Goal: Check status

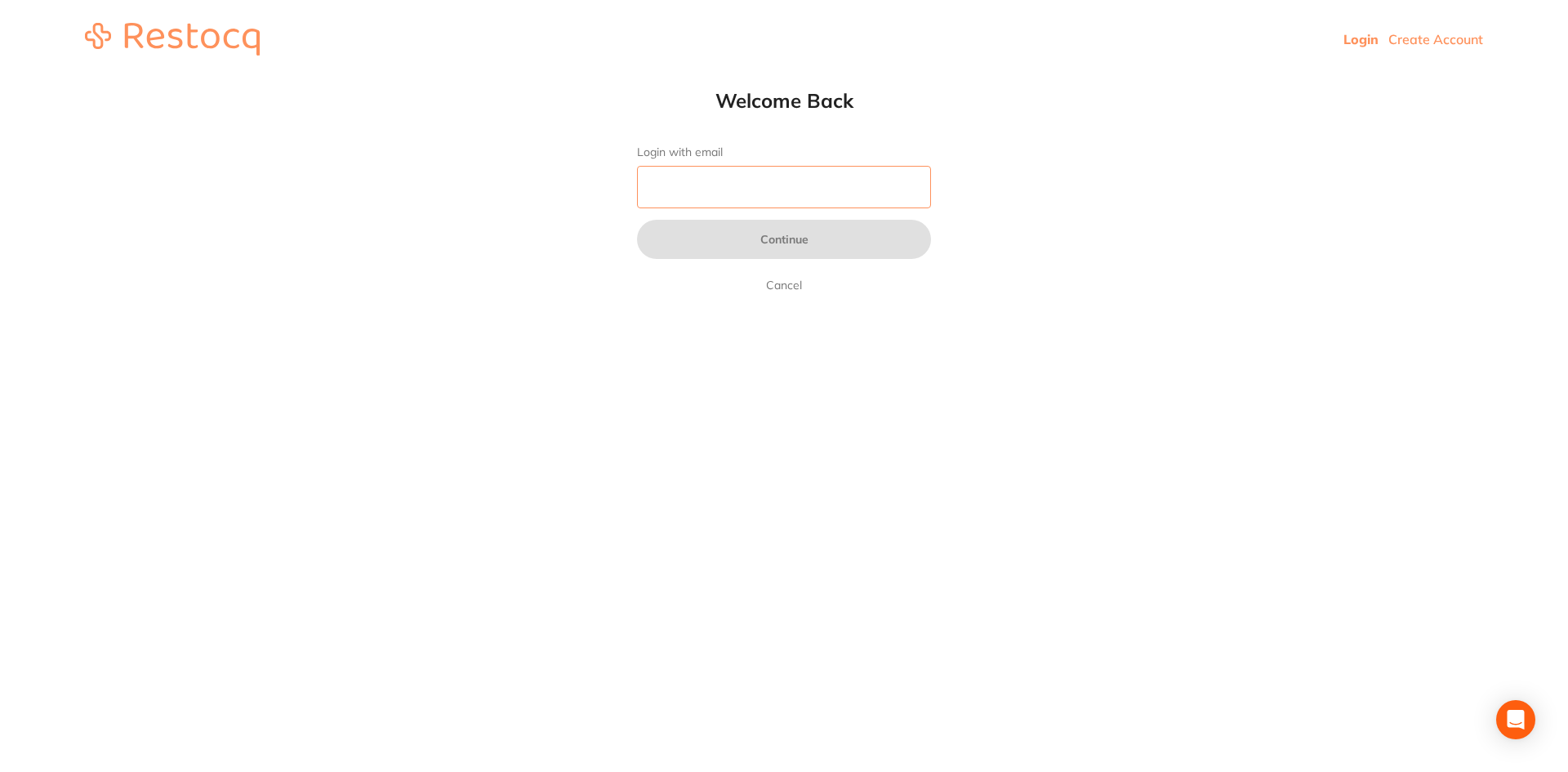
click at [783, 196] on input "Login with email" at bounding box center [784, 187] width 294 height 43
type input "[EMAIL_ADDRESS][DOMAIN_NAME]"
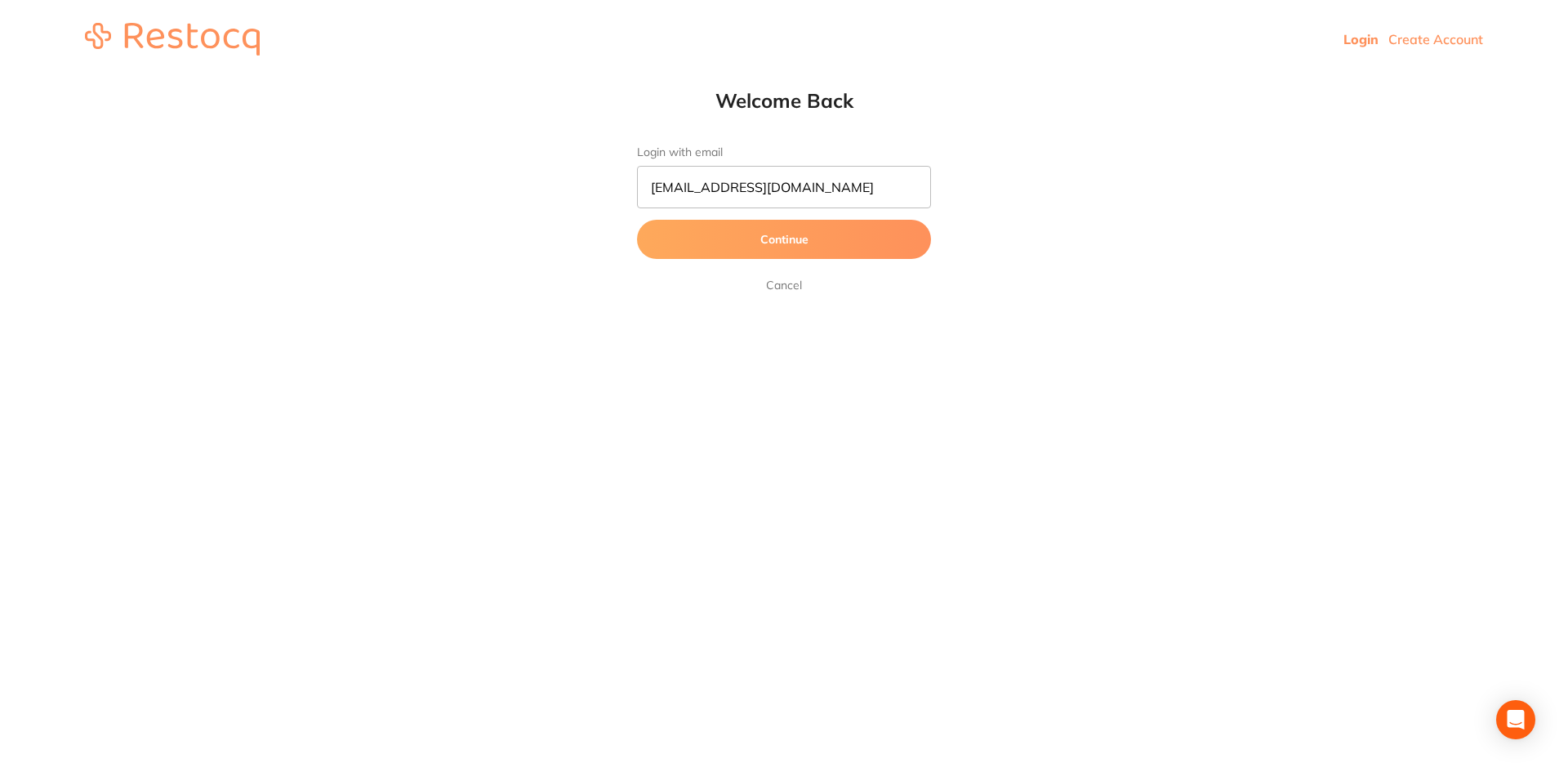
click at [779, 238] on button "Continue" at bounding box center [784, 238] width 294 height 39
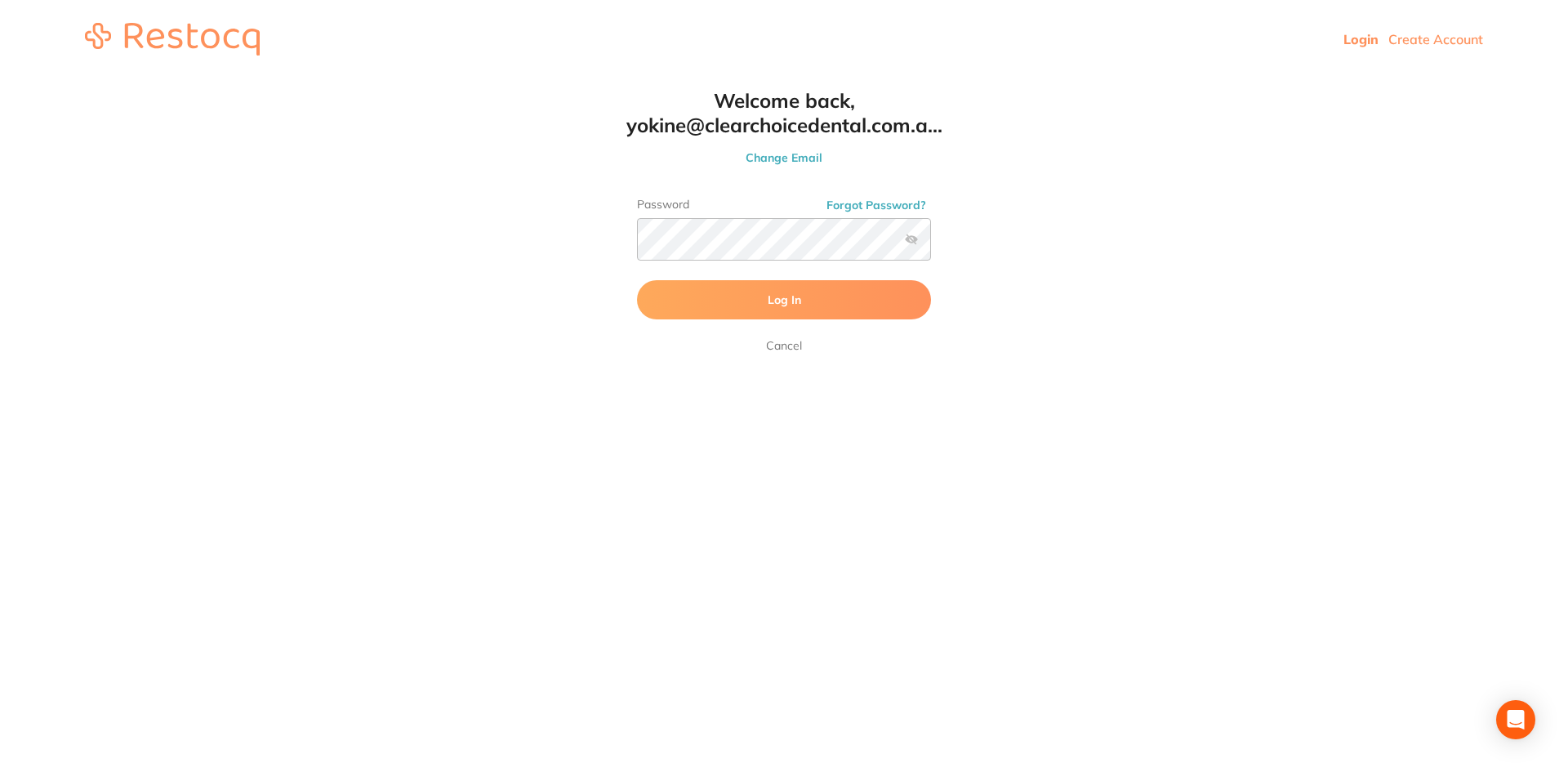
click at [762, 294] on button "Log In" at bounding box center [784, 299] width 294 height 39
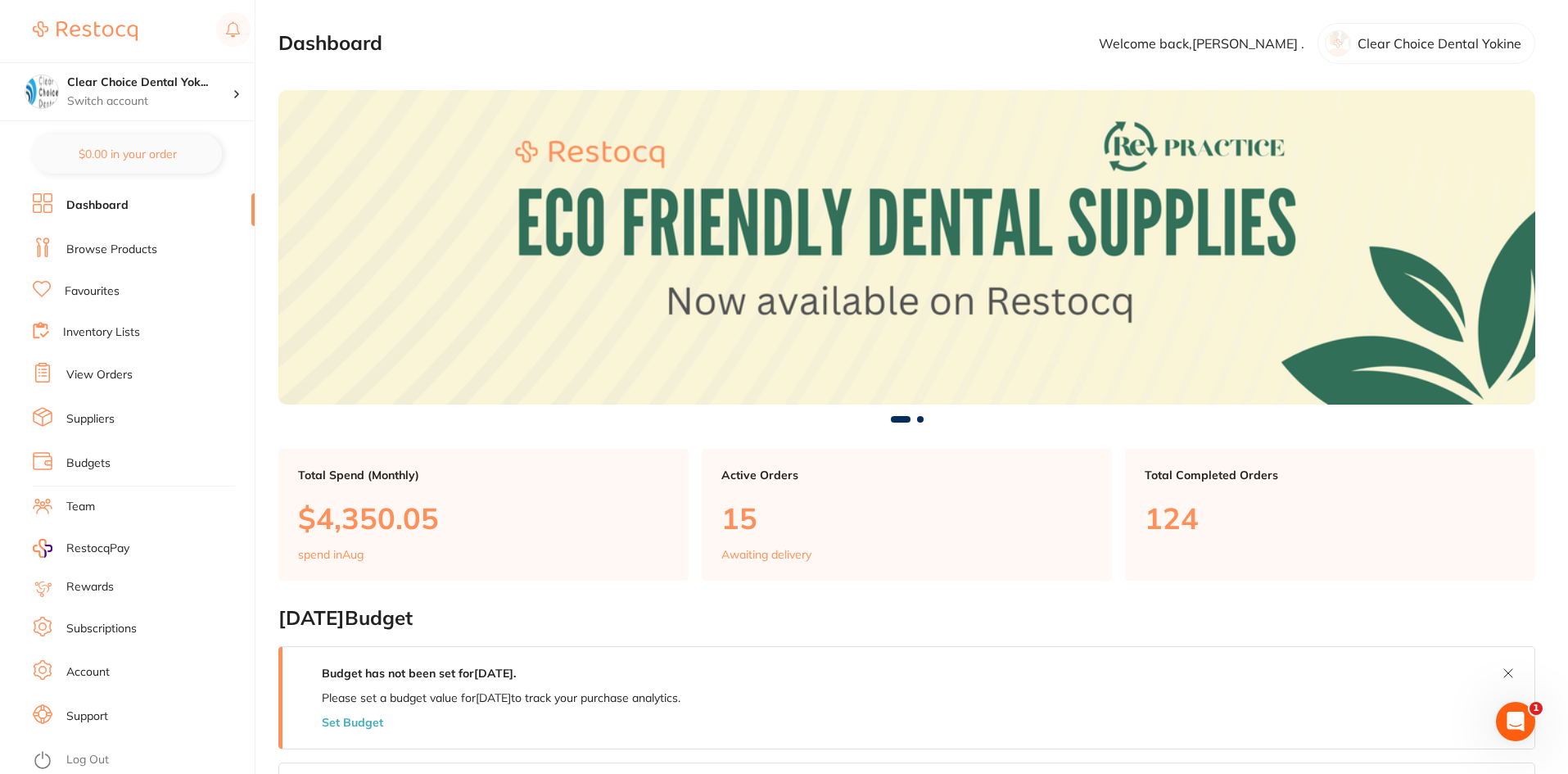
click at [99, 374] on link "View Orders" at bounding box center [99, 375] width 66 height 16
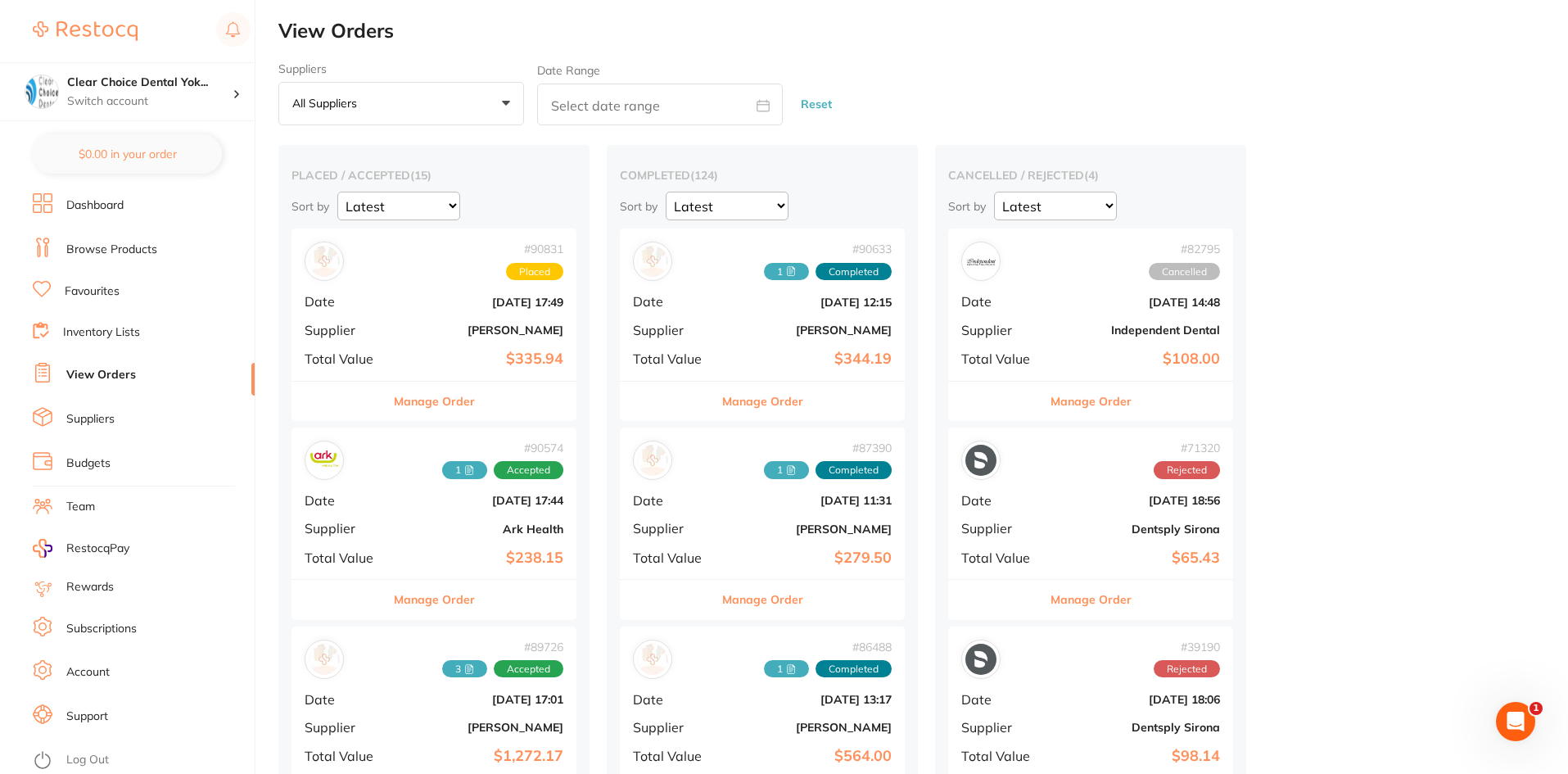
click at [743, 324] on b "[PERSON_NAME]" at bounding box center [809, 330] width 164 height 13
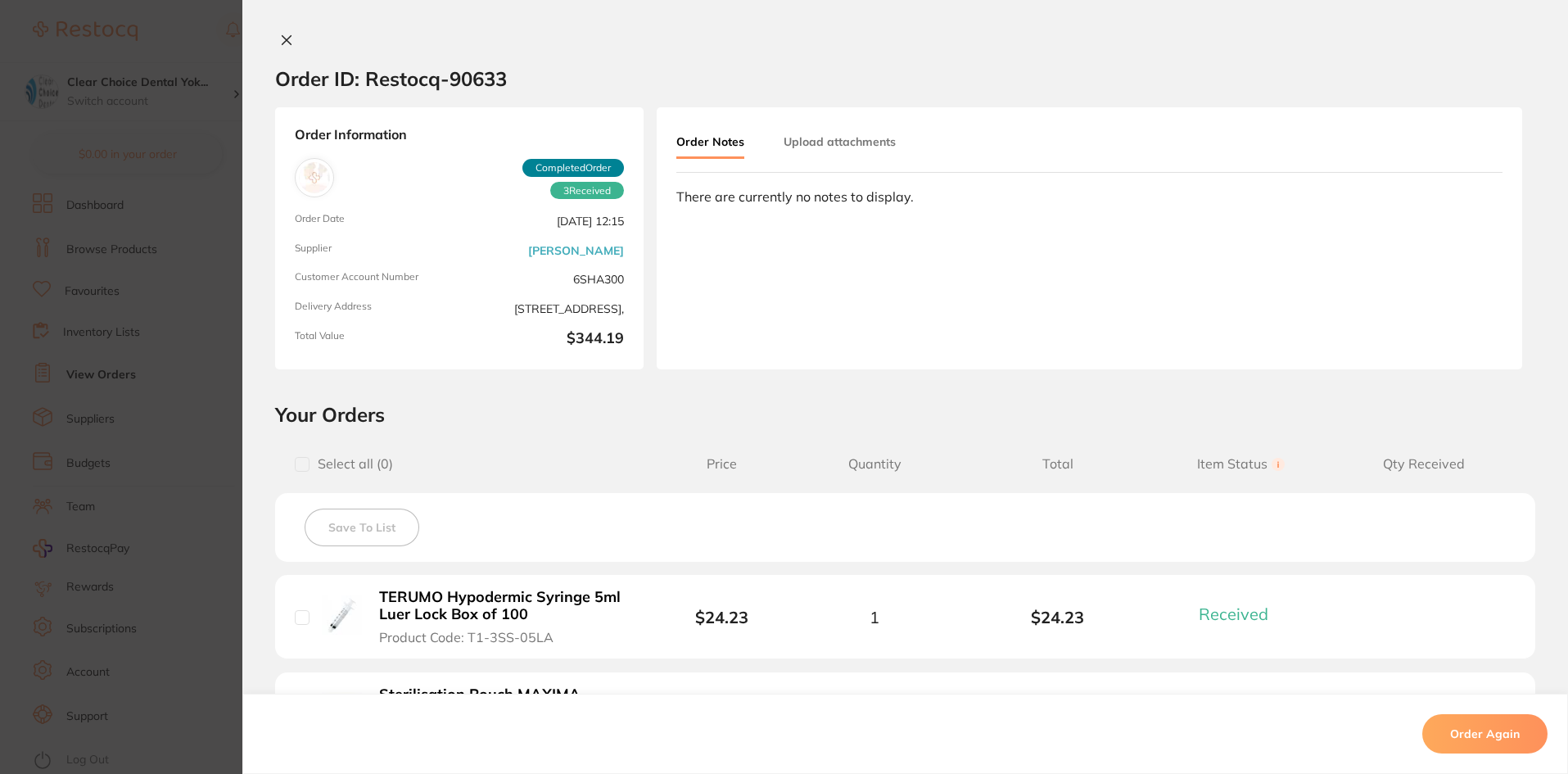
click at [838, 139] on button "Upload attachments" at bounding box center [839, 142] width 112 height 29
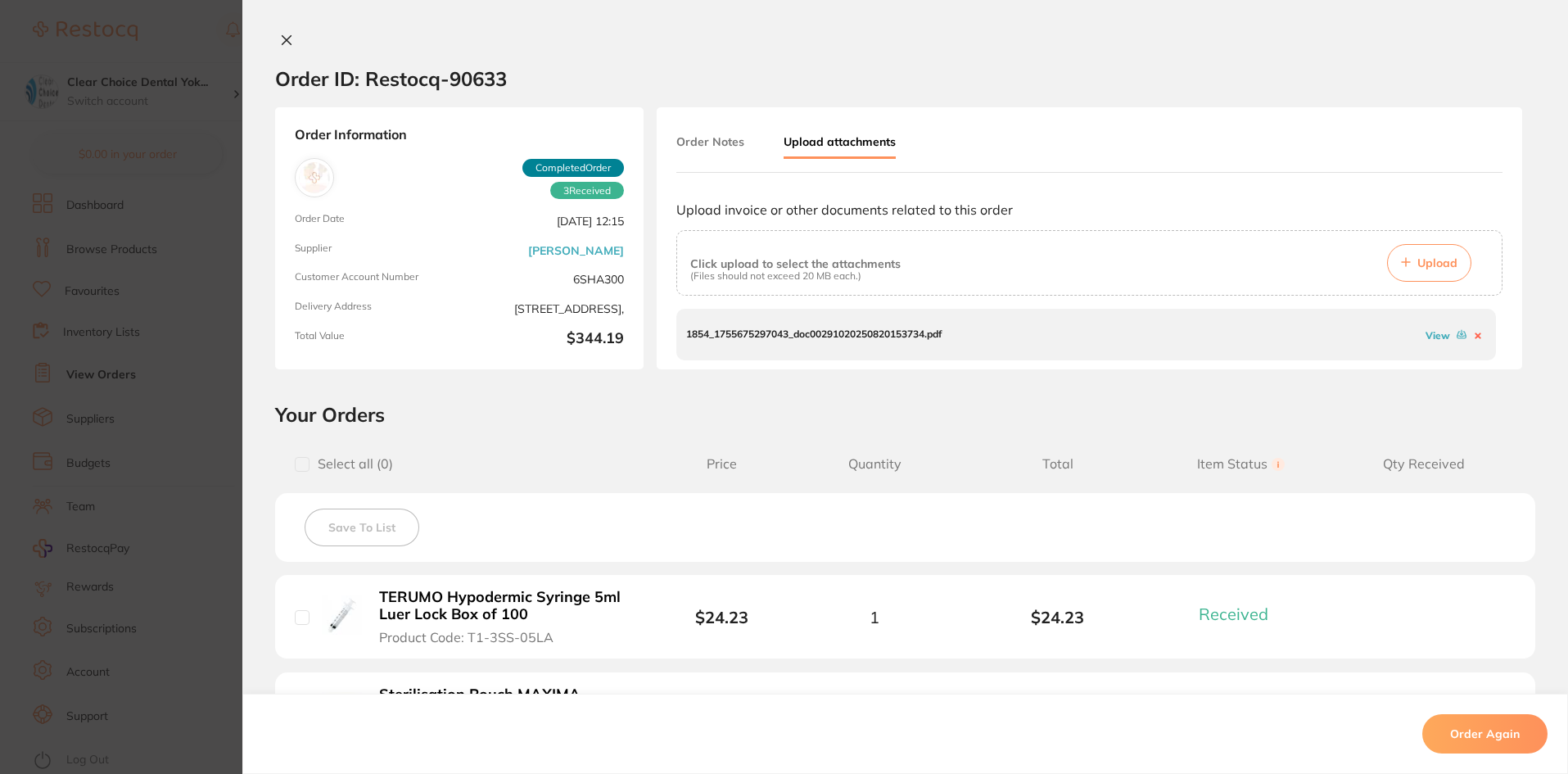
click at [1434, 335] on link "View" at bounding box center [1437, 335] width 25 height 13
